Goal: Obtain resource: Obtain resource

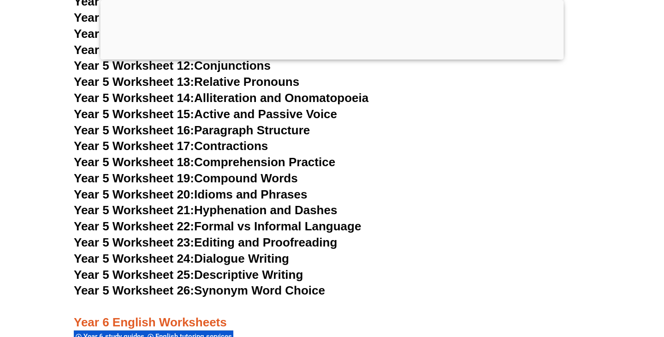
scroll to position [4780, 0]
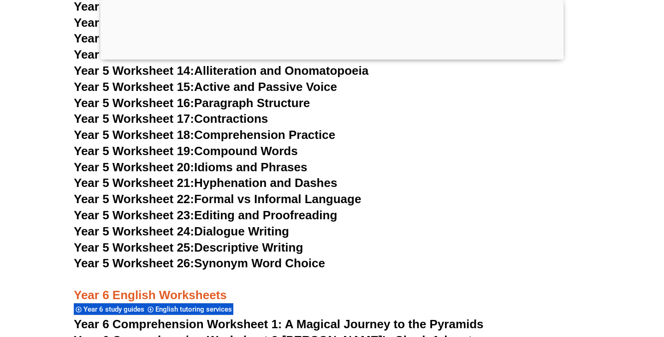
click at [247, 233] on link "Year 5 Worksheet 24: Dialogue Writing" at bounding box center [181, 231] width 215 height 14
click at [266, 245] on link "Year 5 Worksheet 25: Descriptive Writing" at bounding box center [188, 247] width 229 height 14
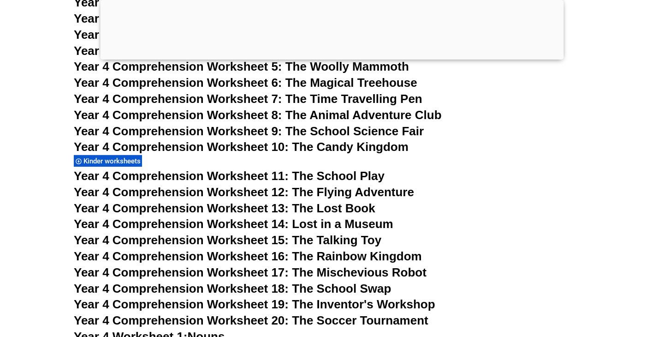
scroll to position [3765, 0]
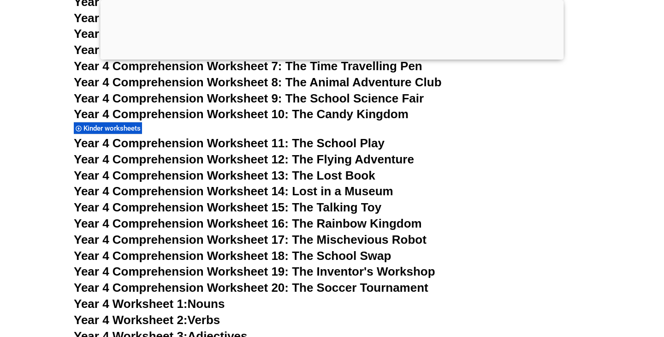
click at [340, 237] on span "Year 4 Comprehension Worksheet 17: The Mischevious Robot" at bounding box center [250, 240] width 353 height 14
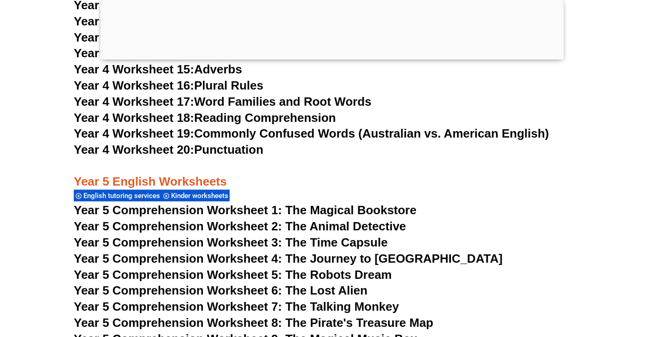
scroll to position [4344, 0]
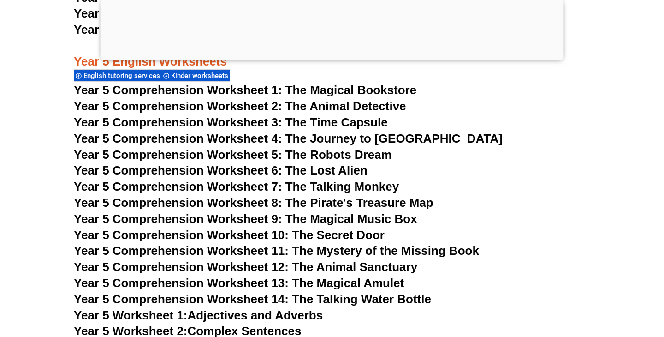
click at [360, 122] on span "Year 5 Comprehension Worksheet 3: The Time Capsule" at bounding box center [231, 122] width 314 height 14
